Goal: Information Seeking & Learning: Learn about a topic

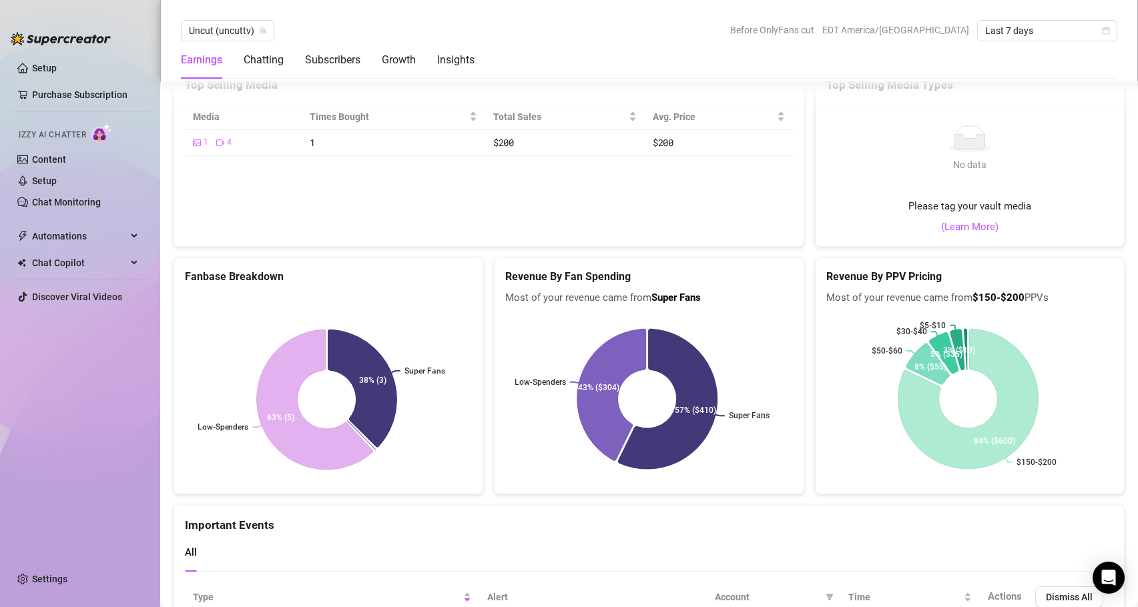
scroll to position [2307, 0]
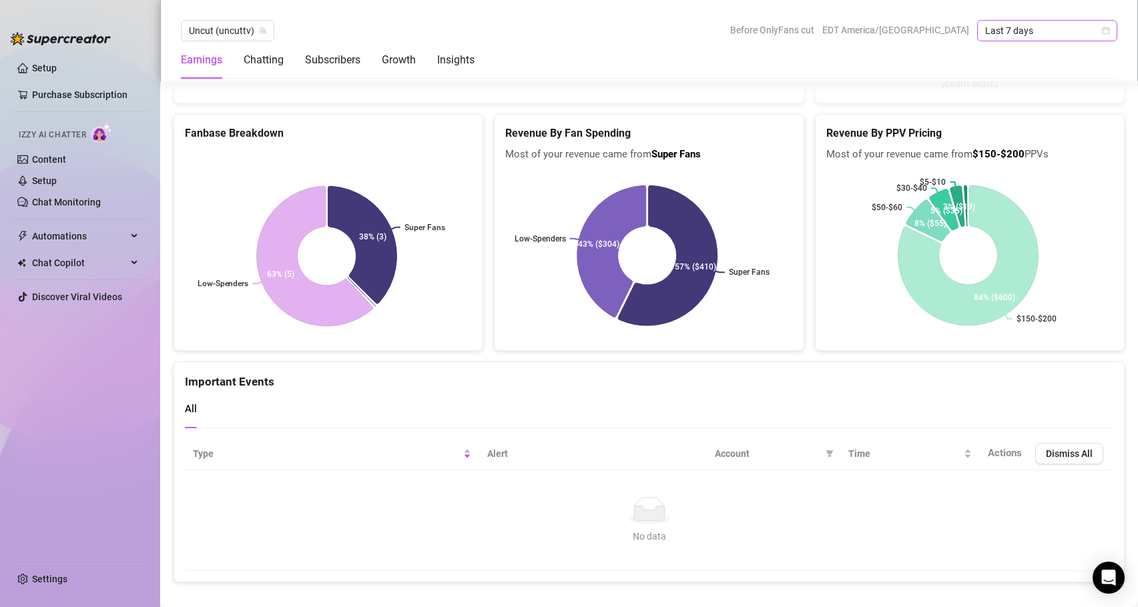
click at [1107, 34] on icon "calendar" at bounding box center [1105, 30] width 7 height 7
click at [1034, 125] on div "Last 90 days" at bounding box center [1046, 121] width 119 height 15
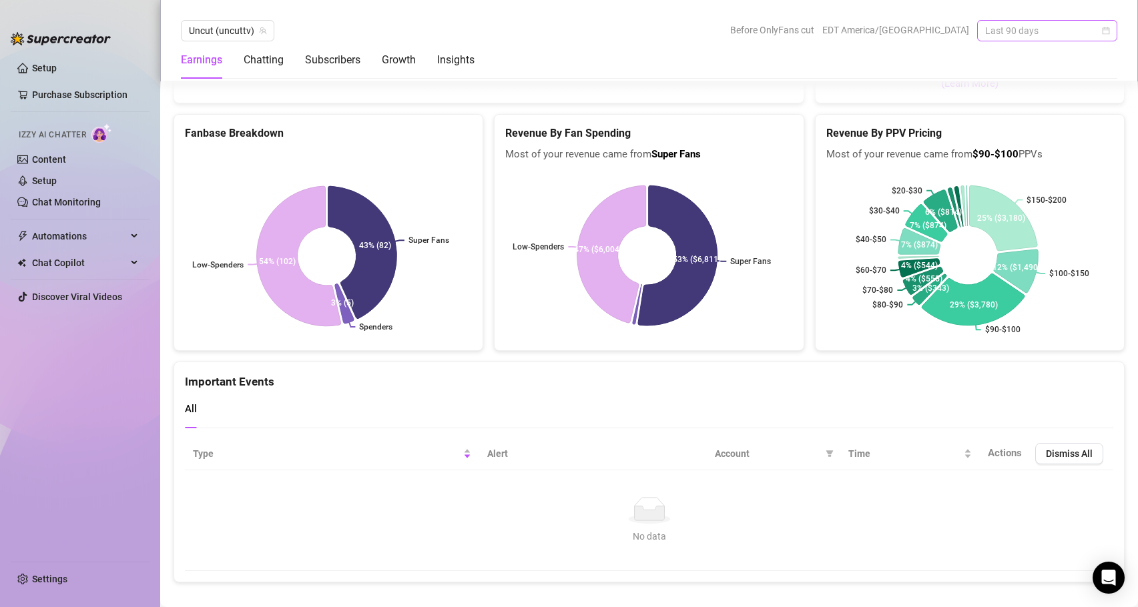
click at [1113, 29] on div "Last 90 days" at bounding box center [1047, 30] width 140 height 21
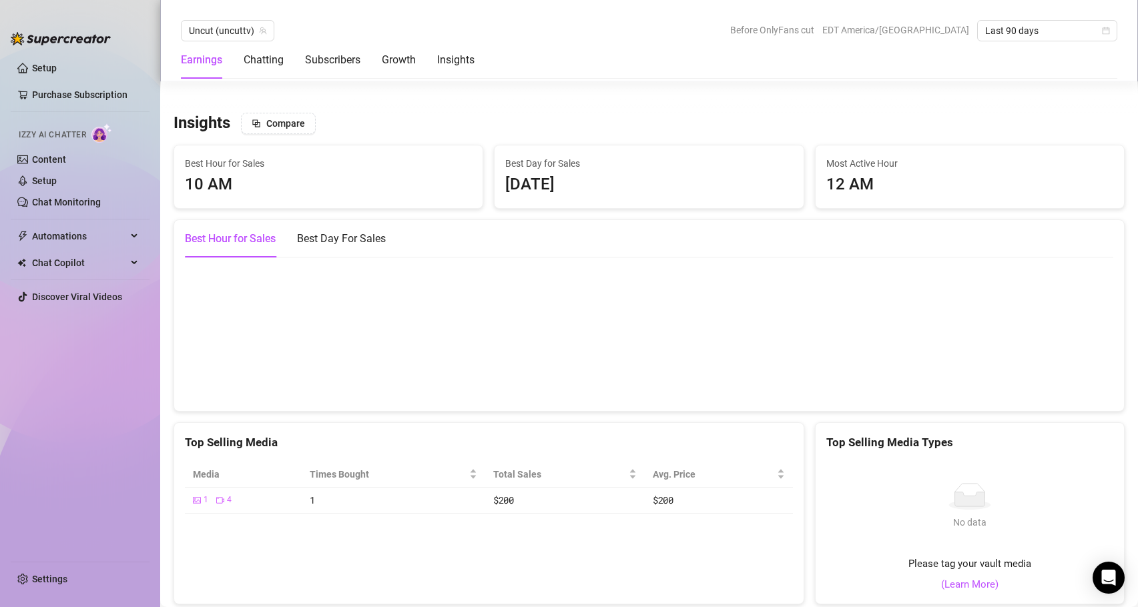
scroll to position [1808, 0]
click at [348, 229] on div "Best Day For Sales" at bounding box center [341, 237] width 89 height 16
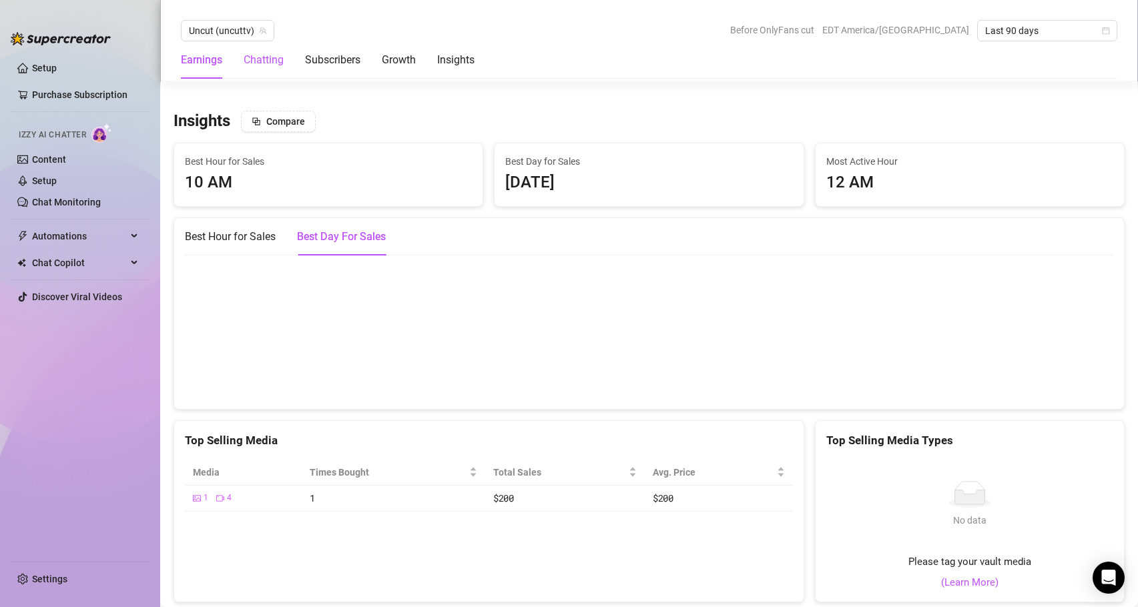
click at [265, 57] on div "Chatting" at bounding box center [264, 60] width 40 height 16
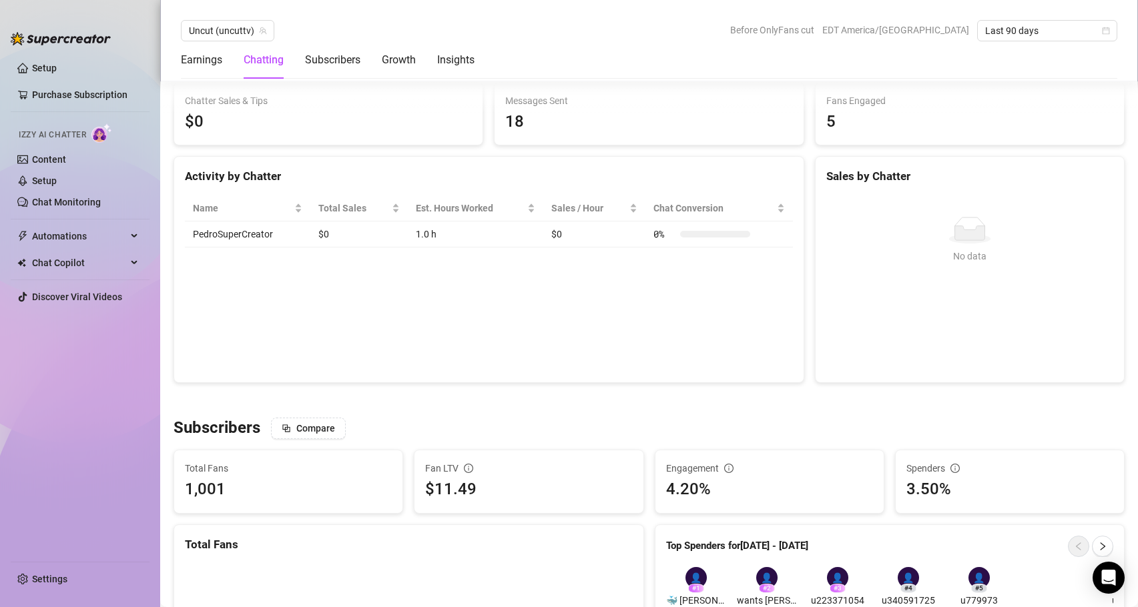
scroll to position [470, 0]
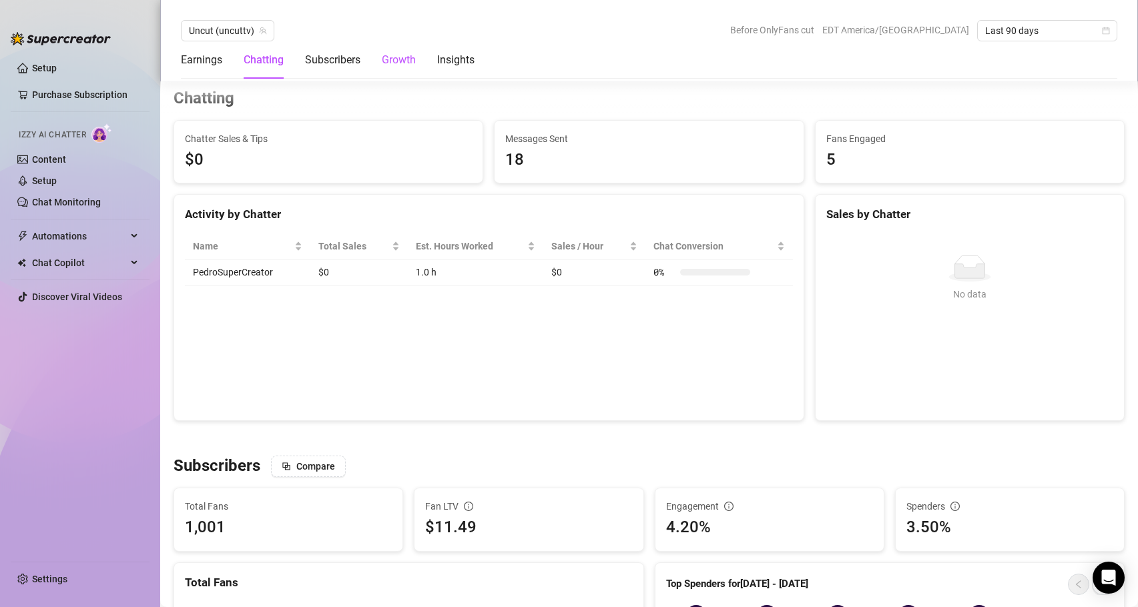
click at [404, 59] on div "Growth" at bounding box center [399, 60] width 34 height 16
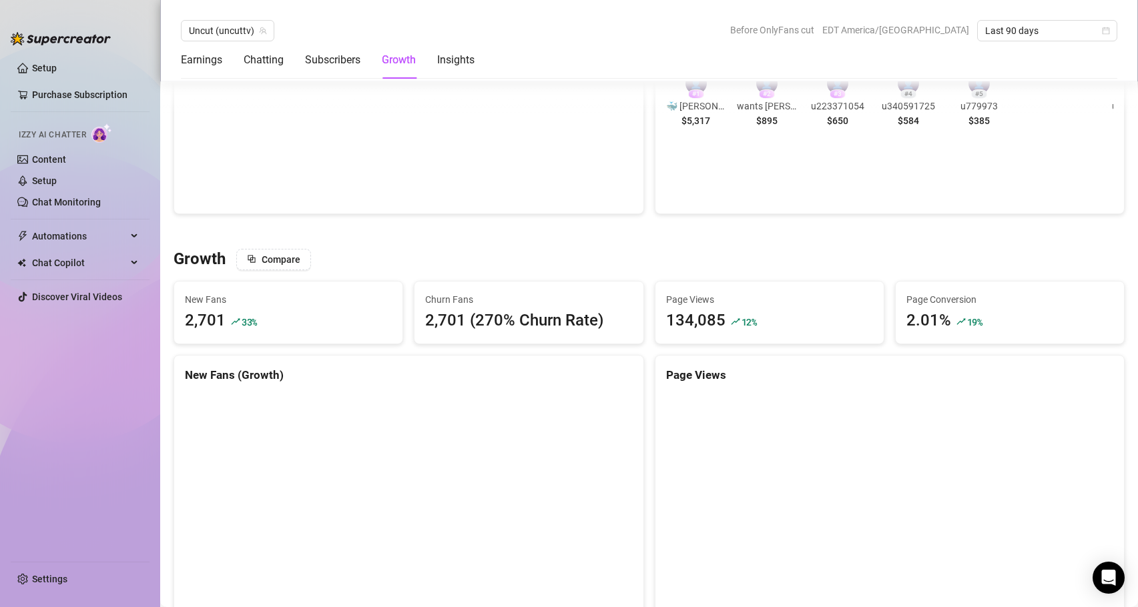
scroll to position [1164, 0]
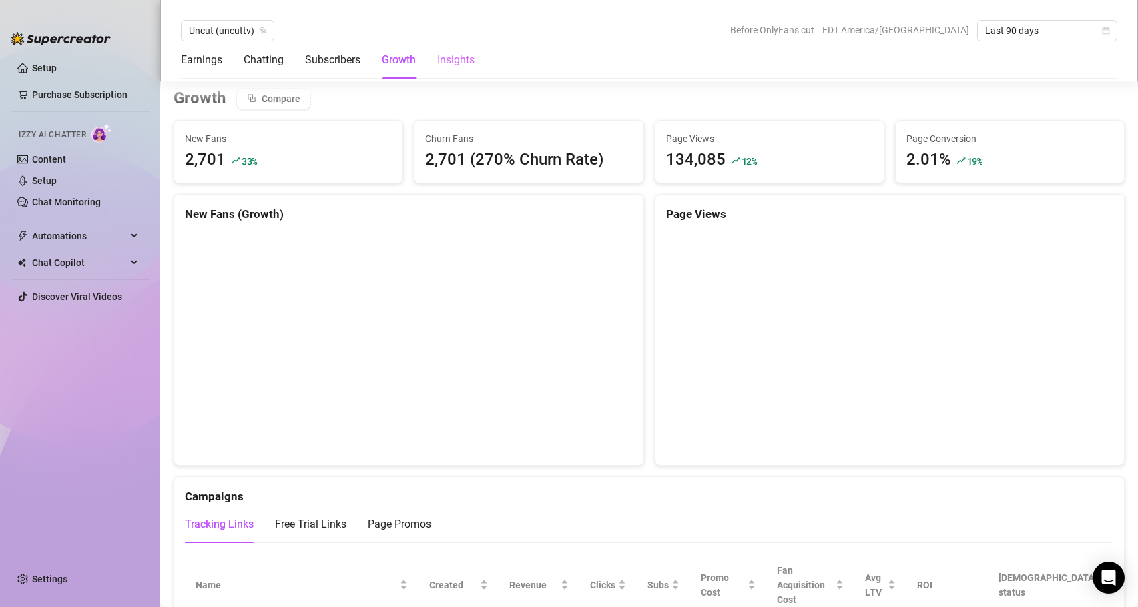
click at [442, 69] on div "Insights" at bounding box center [455, 59] width 37 height 37
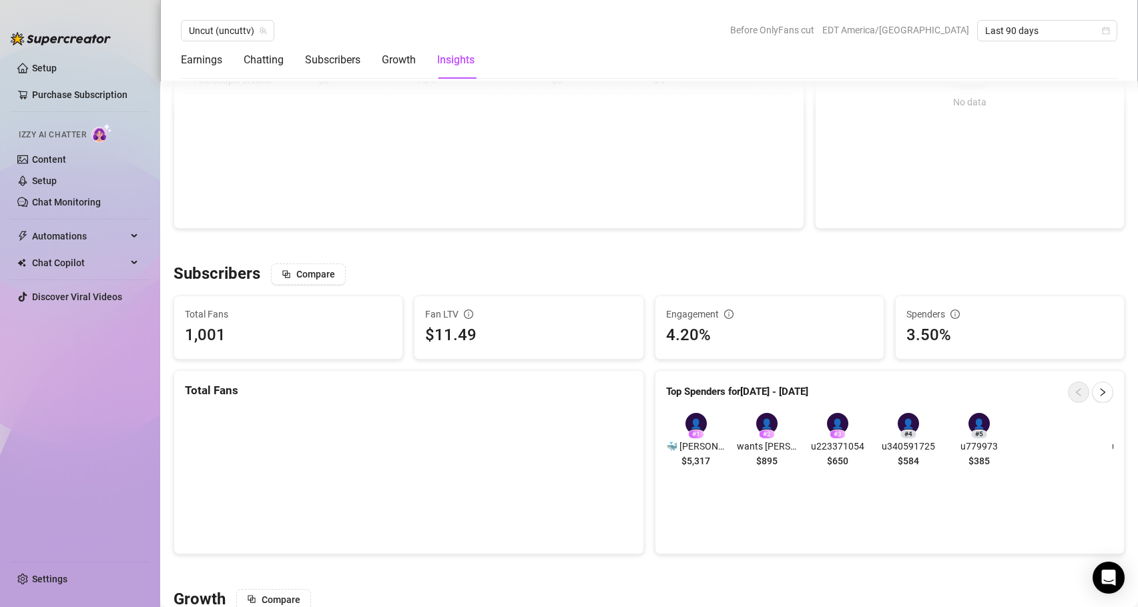
scroll to position [867, 0]
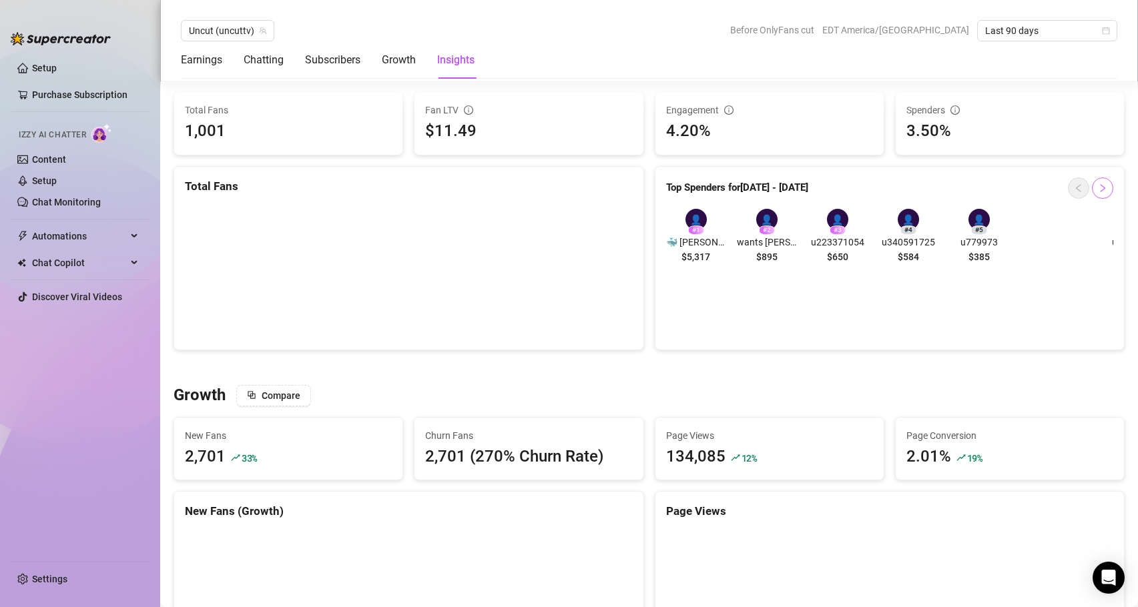
click at [1097, 188] on icon "right" at bounding box center [1101, 187] width 9 height 9
click at [1073, 191] on icon "left" at bounding box center [1077, 187] width 9 height 9
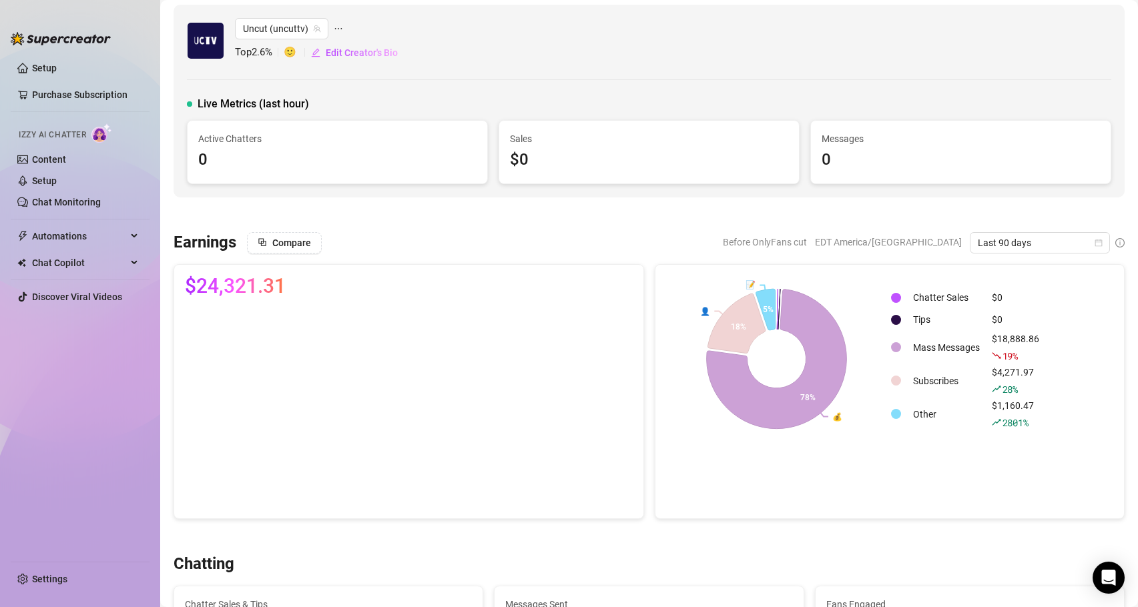
scroll to position [0, 0]
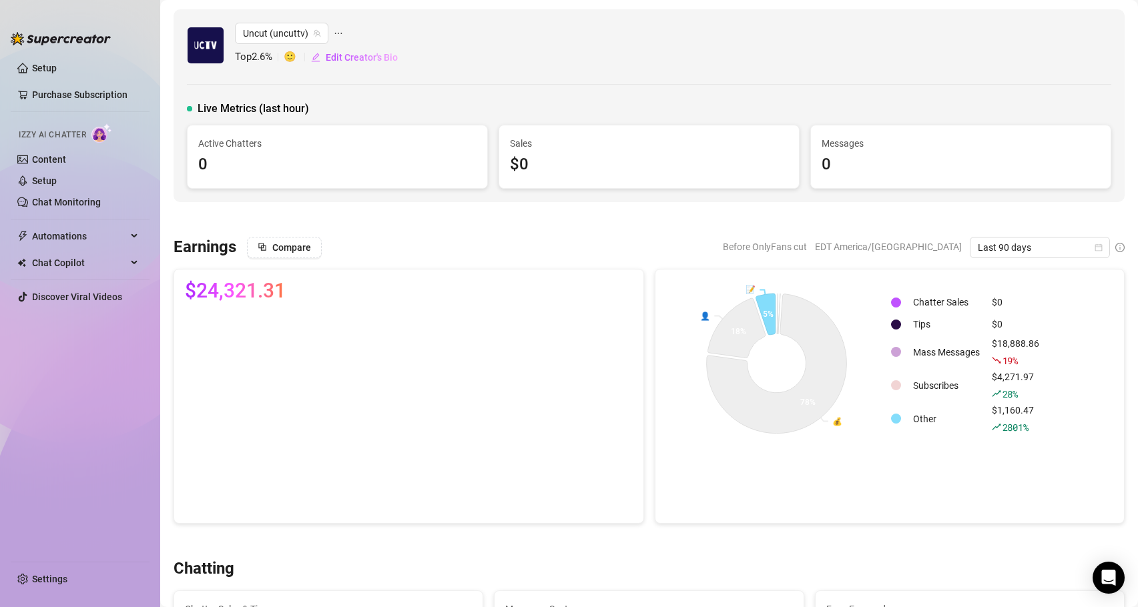
click at [891, 420] on div at bounding box center [896, 419] width 10 height 10
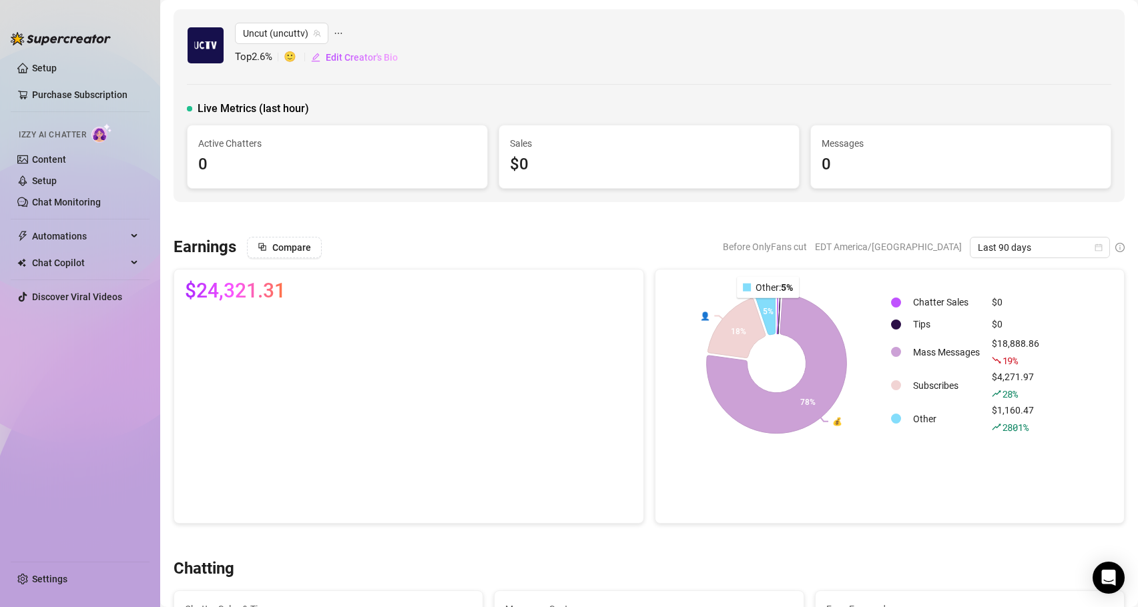
click at [763, 308] on icon at bounding box center [764, 311] width 21 height 47
click at [1093, 250] on div "Last 90 days" at bounding box center [1039, 247] width 140 height 21
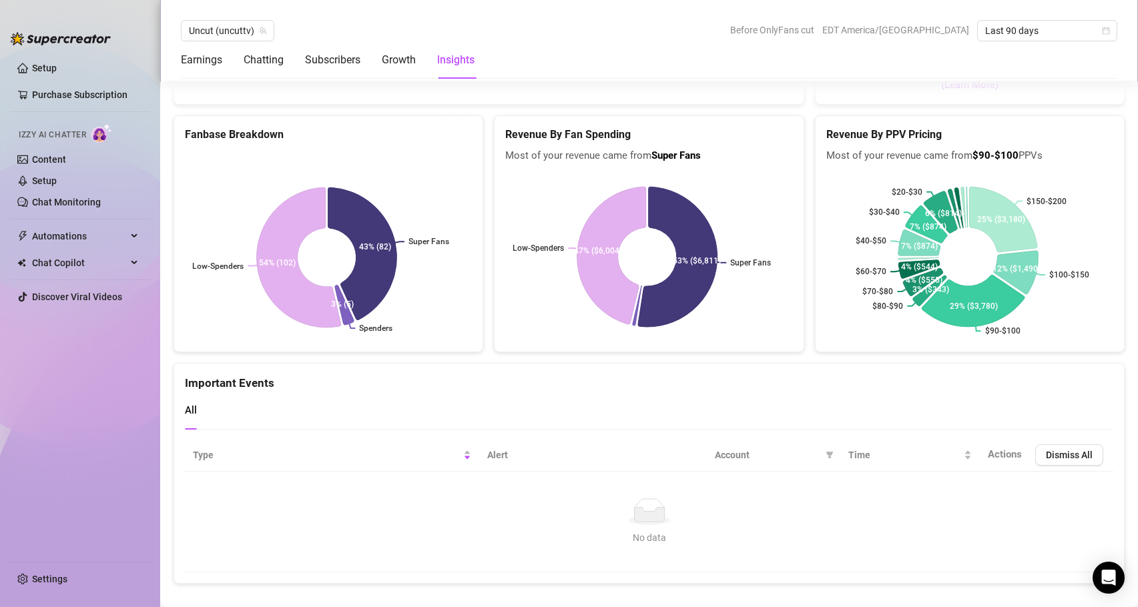
scroll to position [2307, 0]
